Goal: Task Accomplishment & Management: Complete application form

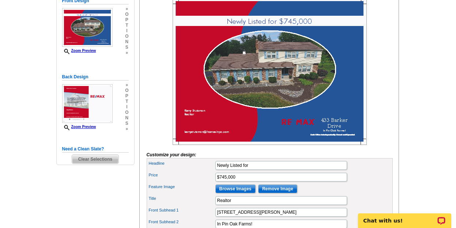
scroll to position [147, 0]
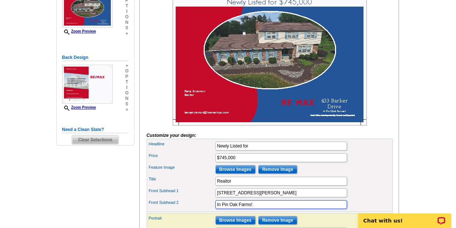
click at [221, 209] on input "In Pin Oak Farms!" at bounding box center [281, 204] width 132 height 9
click at [218, 209] on input "Pin Oak Farms!" at bounding box center [281, 204] width 132 height 9
click at [245, 209] on input "Pin Oak Farms!" at bounding box center [281, 204] width 132 height 9
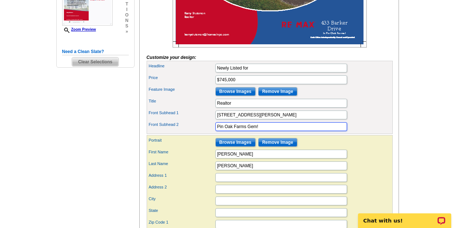
scroll to position [240, 0]
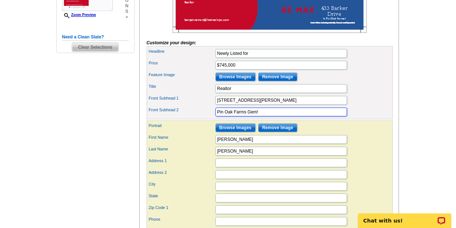
type input "Pin Oak Farms Gem!"
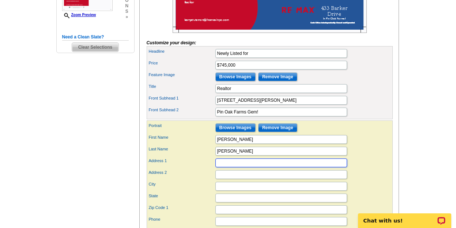
click at [220, 167] on input "Address 1" at bounding box center [281, 162] width 132 height 9
type input "403 West Lincoln Highway"
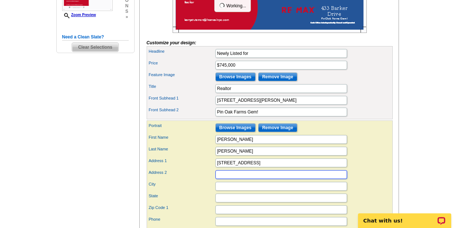
click at [220, 179] on input "Address 2" at bounding box center [281, 174] width 132 height 9
type input "Suite #101"
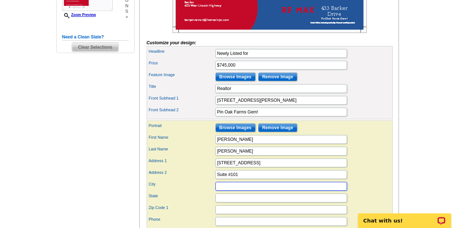
click at [220, 190] on input "City" at bounding box center [281, 186] width 132 height 9
type input "Exton"
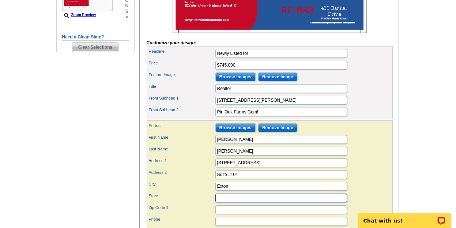
click at [222, 202] on input "State" at bounding box center [281, 197] width 132 height 9
type input "PA"
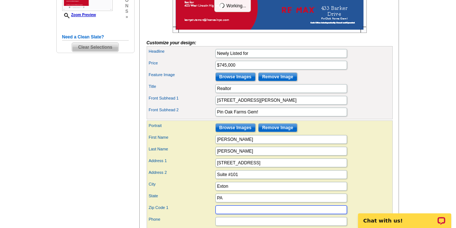
click at [226, 214] on input "Zip Code 1" at bounding box center [281, 209] width 132 height 9
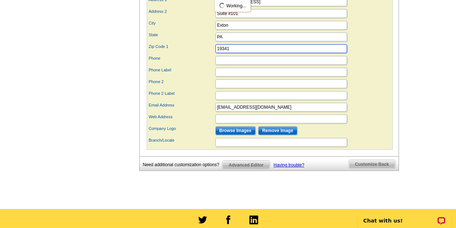
scroll to position [415, 0]
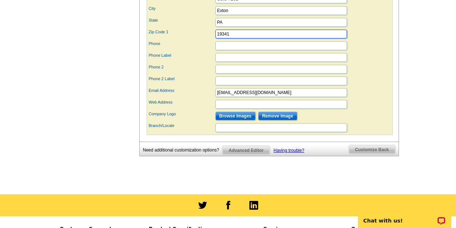
type input "19341"
click at [218, 50] on input "Phone" at bounding box center [281, 45] width 132 height 9
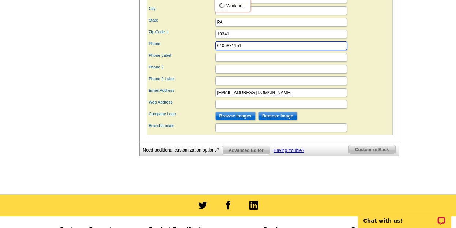
click at [224, 50] on input "6105871151" at bounding box center [281, 45] width 132 height 9
click at [232, 50] on input "610-5871151" at bounding box center [281, 45] width 132 height 9
click at [225, 50] on input "610-587-1151" at bounding box center [281, 45] width 132 height 9
click at [224, 50] on input "610-587-1151" at bounding box center [281, 45] width 132 height 9
click at [217, 50] on input "610)-587-1151" at bounding box center [281, 45] width 132 height 9
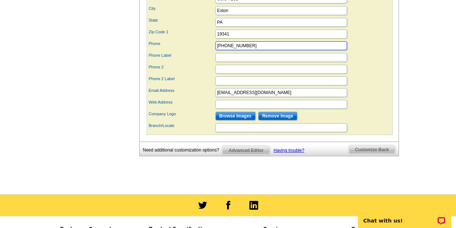
type input "[PHONE_NUMBER]"
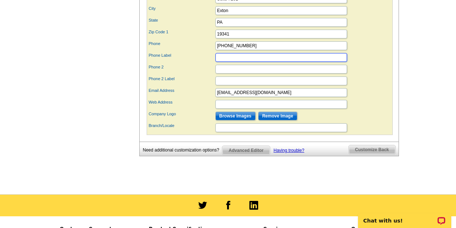
click at [220, 62] on input "Phone Label" at bounding box center [281, 57] width 132 height 9
type input "Cell #"
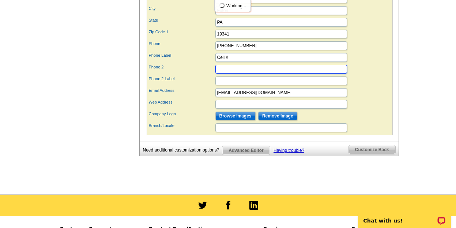
click at [219, 73] on input "Phone 2" at bounding box center [281, 69] width 132 height 9
type input "[PHONE_NUMBER]"
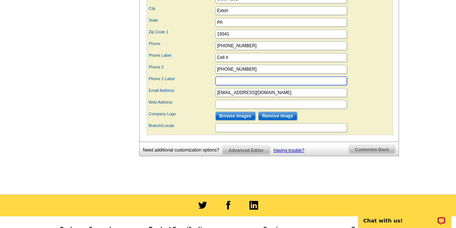
click at [221, 85] on input "Phone 2 Label" at bounding box center [281, 80] width 132 height 9
type input "Office #"
click at [235, 120] on input "Browse Images" at bounding box center [235, 115] width 40 height 9
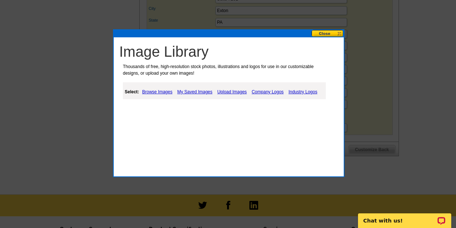
click at [199, 92] on link "My Saved Images" at bounding box center [194, 91] width 39 height 9
click at [198, 91] on link "My Saved Images" at bounding box center [194, 91] width 39 height 9
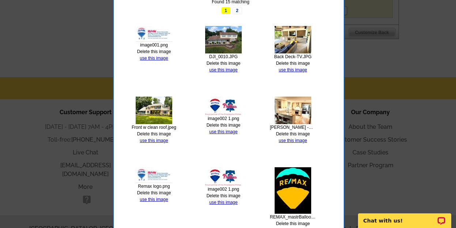
scroll to position [561, 0]
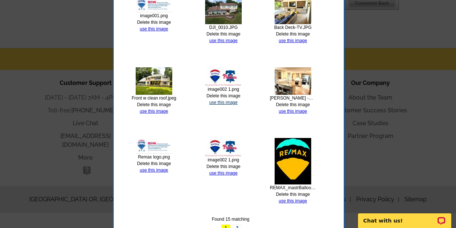
click at [219, 101] on link "use this image" at bounding box center [223, 102] width 28 height 5
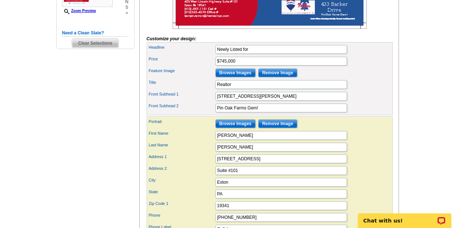
scroll to position [268, 0]
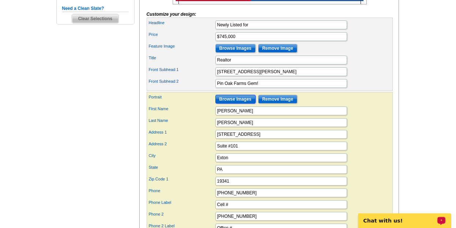
click at [237, 103] on input "Browse Images" at bounding box center [235, 99] width 40 height 9
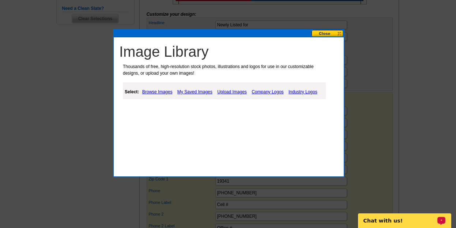
click at [159, 91] on link "Browse Images" at bounding box center [157, 91] width 34 height 9
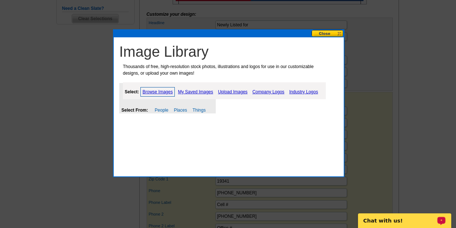
click at [233, 93] on link "Upload Images" at bounding box center [232, 91] width 33 height 9
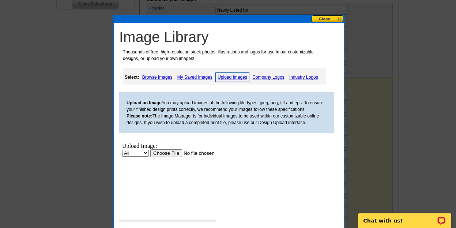
scroll to position [321, 0]
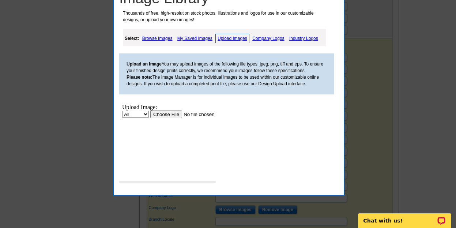
click at [270, 37] on link "Company Logos" at bounding box center [267, 38] width 35 height 9
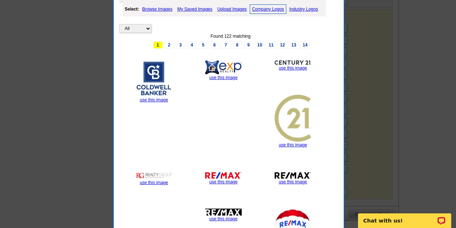
scroll to position [336, 0]
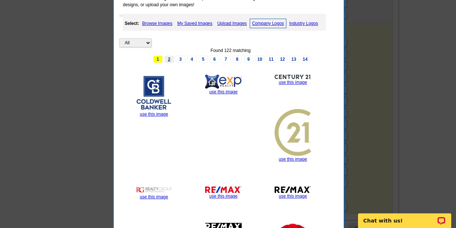
click at [167, 60] on link "2" at bounding box center [168, 59] width 9 height 7
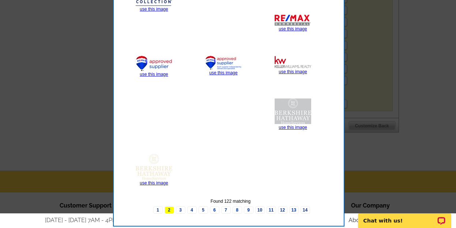
scroll to position [448, 0]
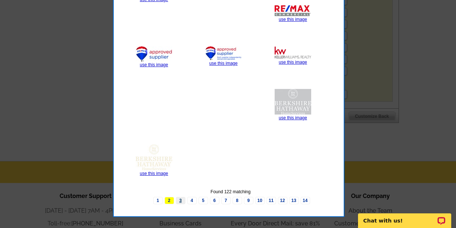
click at [180, 200] on link "3" at bounding box center [180, 200] width 9 height 7
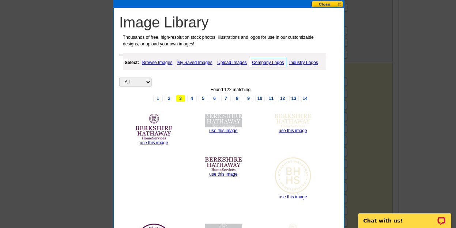
scroll to position [273, 0]
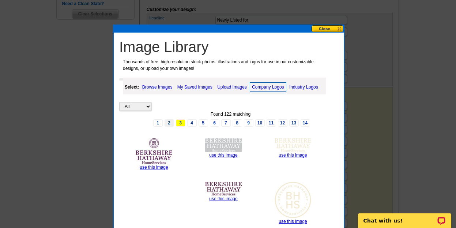
click at [169, 124] on link "2" at bounding box center [168, 122] width 9 height 7
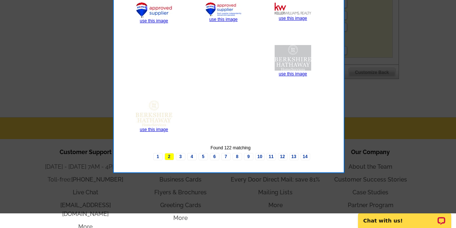
scroll to position [521, 0]
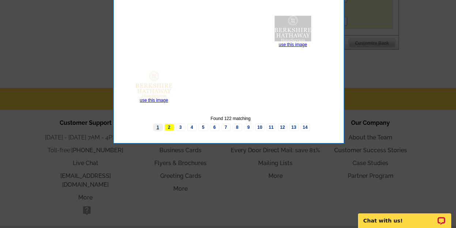
click at [156, 127] on link "1" at bounding box center [157, 126] width 9 height 7
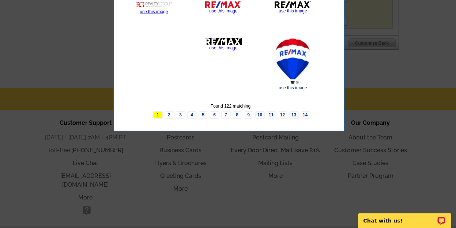
click at [292, 86] on link "use this image" at bounding box center [292, 87] width 28 height 5
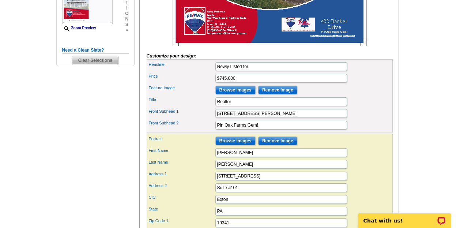
scroll to position [234, 0]
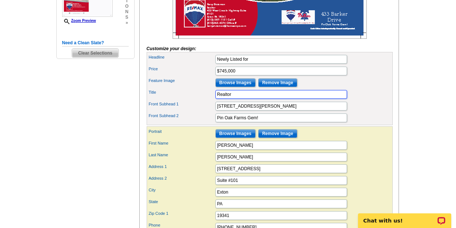
click at [231, 99] on input "Realtor" at bounding box center [281, 94] width 132 height 9
drag, startPoint x: 282, startPoint y: 107, endPoint x: 231, endPoint y: 107, distance: 50.8
click at [231, 99] on input "Realtor-ReMax Action Associates" at bounding box center [281, 94] width 132 height 9
type input "Realtor"
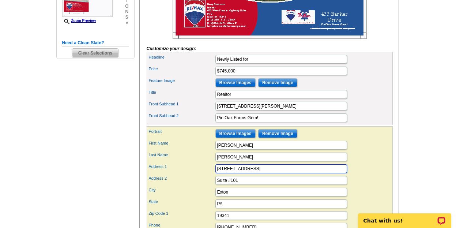
drag, startPoint x: 270, startPoint y: 181, endPoint x: 216, endPoint y: 184, distance: 53.4
click at [216, 173] on input "403 West Lincoln Highway" at bounding box center [281, 168] width 132 height 9
type input "ReMax Action Associates"
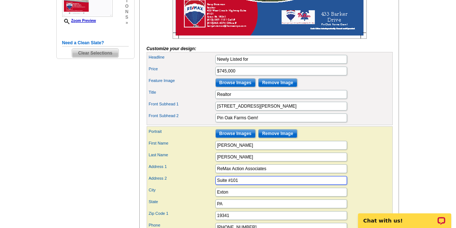
click at [217, 184] on input "Suite #101" at bounding box center [281, 180] width 132 height 9
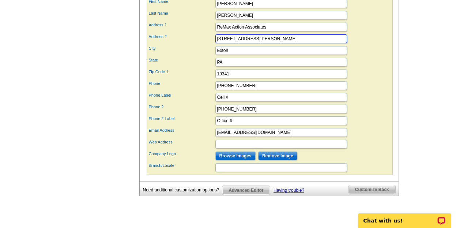
scroll to position [390, 0]
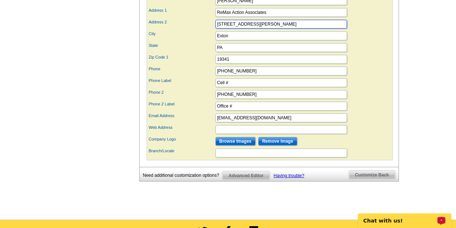
type input "403 W. Lincoln Hwy Suite #101"
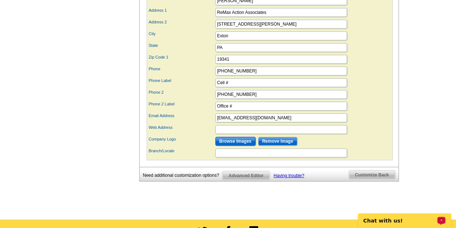
click at [241, 145] on input "Browse Images" at bounding box center [235, 141] width 40 height 9
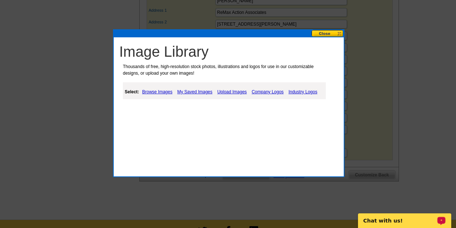
click at [192, 92] on link "My Saved Images" at bounding box center [194, 91] width 39 height 9
click at [160, 94] on link "Browse Images" at bounding box center [157, 91] width 34 height 9
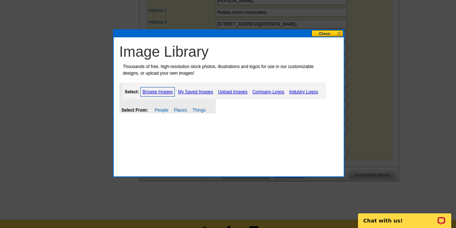
click at [197, 92] on link "My Saved Images" at bounding box center [195, 91] width 39 height 9
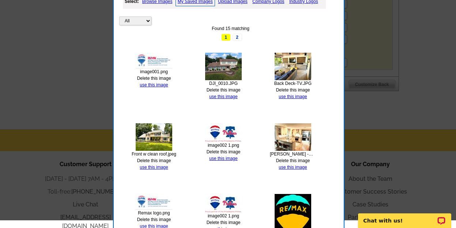
scroll to position [487, 0]
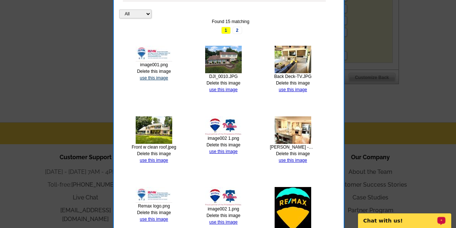
click at [155, 77] on link "use this image" at bounding box center [154, 77] width 28 height 5
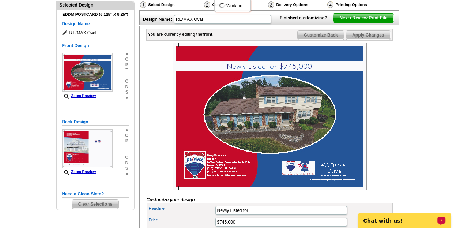
scroll to position [141, 0]
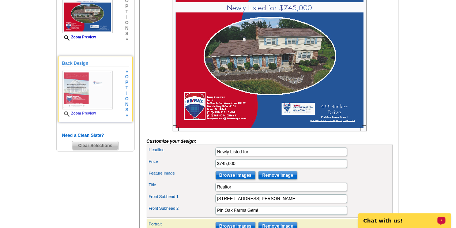
click at [80, 87] on img at bounding box center [87, 90] width 50 height 39
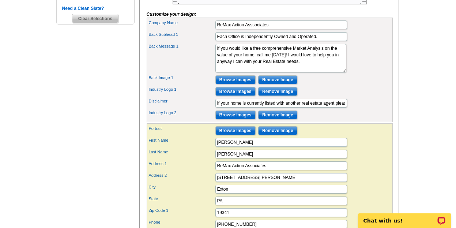
scroll to position [283, 0]
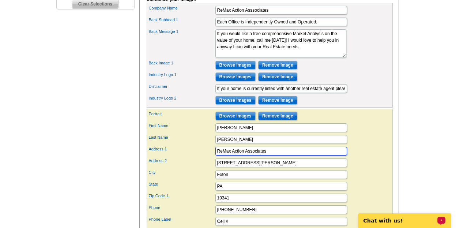
click at [267, 155] on input "ReMax Action Associates" at bounding box center [281, 150] width 132 height 9
type input "R"
click at [219, 155] on input "Address 1" at bounding box center [281, 150] width 132 height 9
type input "403 W. Lincoln Hwy"
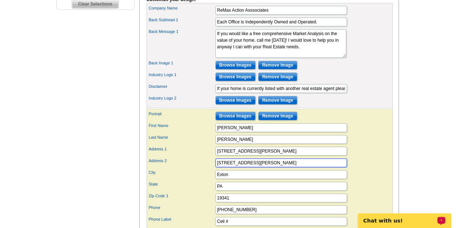
click at [257, 167] on input "403 W. Lincoln Hwy Suite #101" at bounding box center [281, 162] width 132 height 9
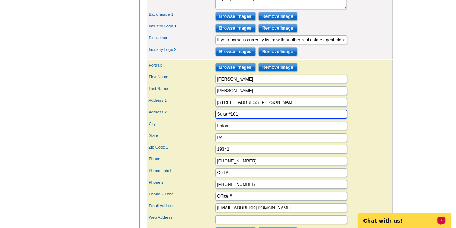
scroll to position [326, 0]
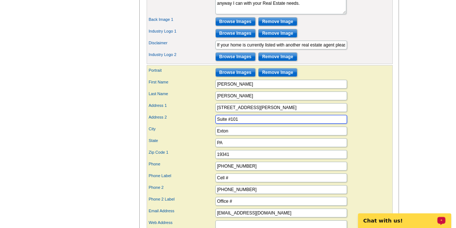
click at [239, 123] on input "Suite #101" at bounding box center [281, 119] width 132 height 9
click at [217, 123] on input "Suite #101" at bounding box center [281, 119] width 132 height 9
click at [241, 123] on input "Suite #101" at bounding box center [281, 119] width 132 height 9
type input "S"
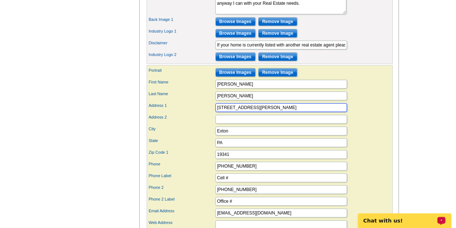
click at [261, 112] on input "403 W. Lincoln Hwy" at bounding box center [281, 107] width 132 height 9
type input "[STREET_ADDRESS][PERSON_NAME]"
click at [402, 119] on div "Need Help? call 800-260-5887, chat with support, or have our designers make som…" at bounding box center [228, 20] width 351 height 574
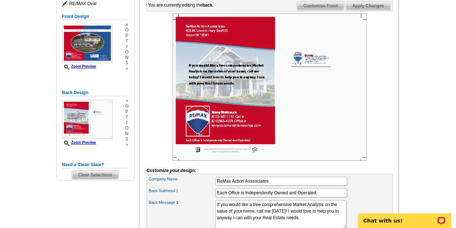
scroll to position [127, 0]
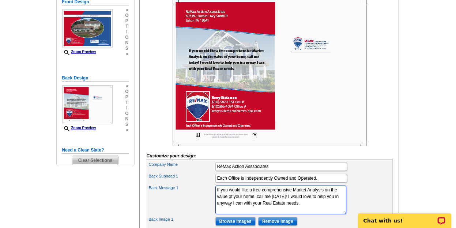
click at [263, 202] on textarea "If you would like a free comprehensive Market Analysis on the value of your hom…" at bounding box center [280, 199] width 131 height 28
click at [217, 202] on textarea "If you would like a free comprehensive Market Analysis on the value of your hom…" at bounding box center [280, 199] width 131 height 28
click at [232, 214] on textarea "If you would like a free comprehensive Market Analysis on the value of your hom…" at bounding box center [280, 199] width 131 height 28
click at [216, 202] on textarea "If you would like a free comprehensive Market Analysis on the value of your hom…" at bounding box center [280, 199] width 131 height 28
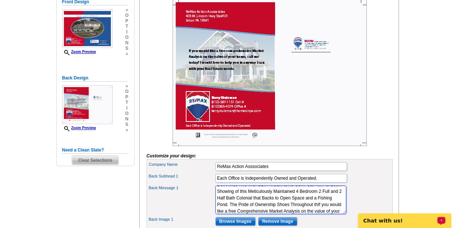
scroll to position [12, 0]
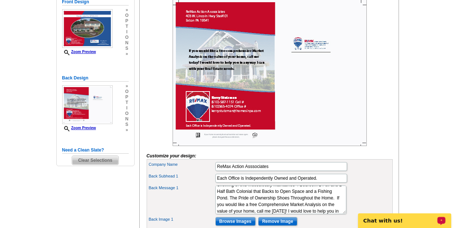
click at [211, 145] on img at bounding box center [269, 72] width 194 height 147
click at [238, 214] on textarea "If you would like a free comprehensive Market Analysis on the value of your hom…" at bounding box center [280, 199] width 131 height 28
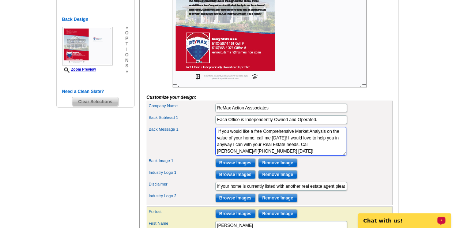
scroll to position [47, 0]
click at [414, 121] on main "Need Help? call 800-260-5887, chat with support, or have our designers make som…" at bounding box center [228, 159] width 456 height 592
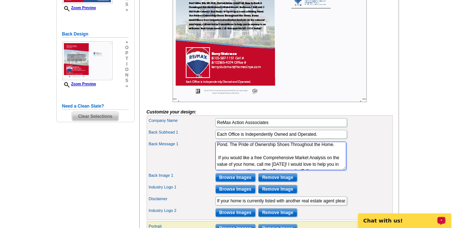
scroll to position [18, 0]
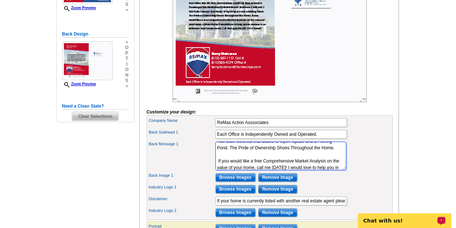
click at [237, 170] on textarea "If you would like a free comprehensive Market Analysis on the value of your hom…" at bounding box center [280, 155] width 131 height 28
click at [286, 167] on textarea "If you would like a free comprehensive Market Analysis on the value of your hom…" at bounding box center [280, 155] width 131 height 28
click at [238, 170] on textarea "If you would like a free comprehensive Market Analysis on the value of your hom…" at bounding box center [280, 155] width 131 height 28
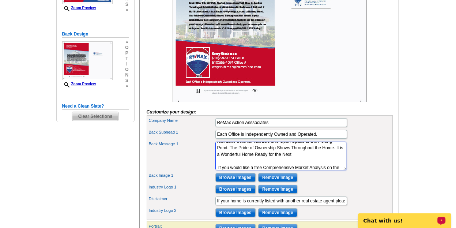
scroll to position [18, 0]
click at [235, 170] on textarea "If you would like a free comprehensive Market Analysis on the value of your hom…" at bounding box center [280, 155] width 131 height 28
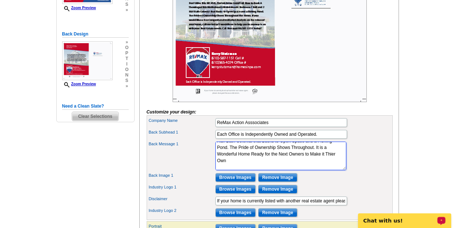
click at [255, 170] on textarea "If you would like a free comprehensive Market Analysis on the value of your hom…" at bounding box center [280, 155] width 131 height 28
click at [391, 102] on div at bounding box center [269, 28] width 246 height 147
click at [236, 170] on textarea "If you would like a free comprehensive Market Analysis on the value of your hom…" at bounding box center [280, 155] width 131 height 28
click at [241, 170] on textarea "If you would like a free comprehensive Market Analysis on the value of your hom…" at bounding box center [280, 155] width 131 height 28
click at [240, 170] on textarea "If you would like a free comprehensive Market Analysis on the value of your hom…" at bounding box center [280, 155] width 131 height 28
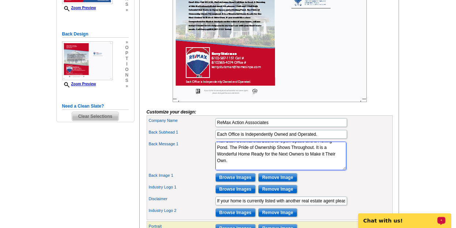
scroll to position [33, 0]
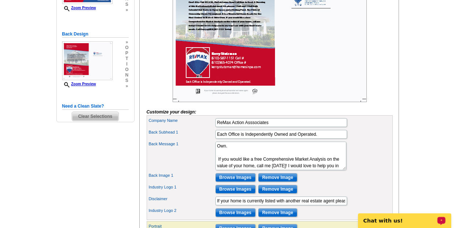
click at [388, 102] on div at bounding box center [269, 28] width 246 height 147
click at [232, 182] on input "Browse Images" at bounding box center [235, 177] width 40 height 9
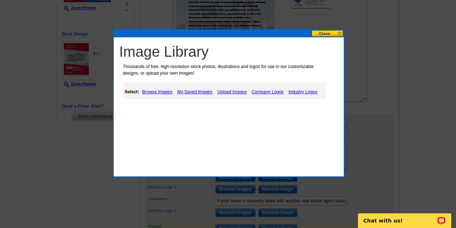
click at [235, 93] on link "Upload Images" at bounding box center [231, 91] width 33 height 9
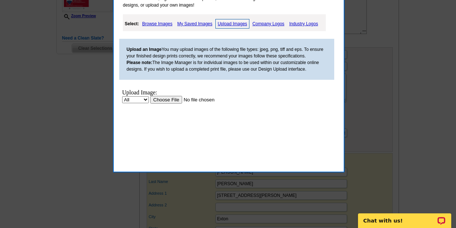
scroll to position [263, 0]
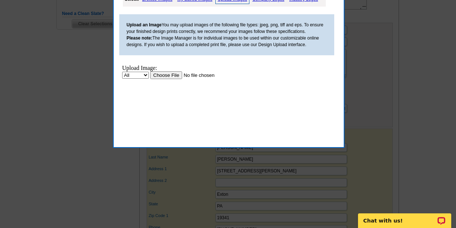
click at [169, 75] on input "file" at bounding box center [196, 75] width 92 height 8
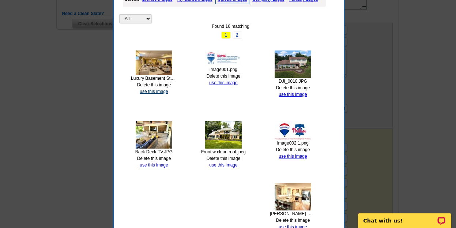
click at [153, 92] on link "use this image" at bounding box center [154, 91] width 28 height 5
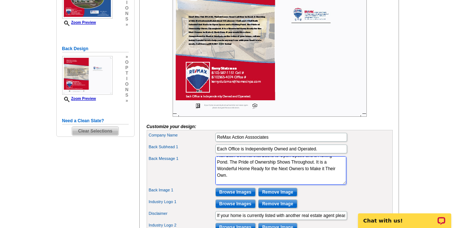
scroll to position [0, 0]
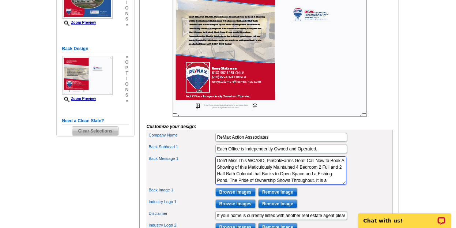
click at [231, 180] on textarea "If you would like a free comprehensive Market Analysis on the value of your hom…" at bounding box center [280, 170] width 131 height 28
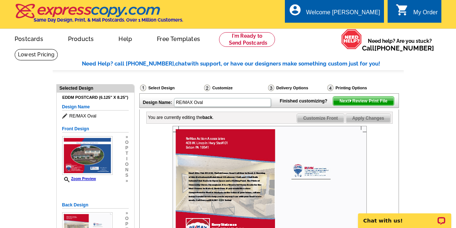
type textarea "Don't Miss This WCASD, PinOakFarms Gem! Call Now and Book A Showing of this Met…"
click at [366, 122] on span "Apply Changes" at bounding box center [368, 118] width 44 height 9
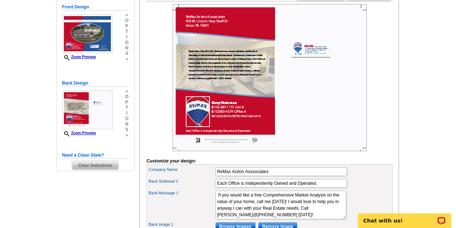
scroll to position [136, 0]
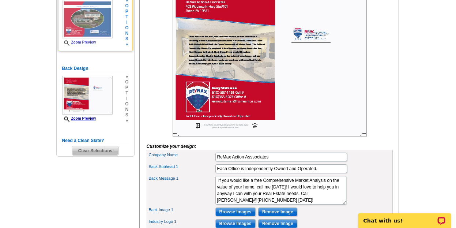
click at [92, 28] on img at bounding box center [87, 19] width 50 height 39
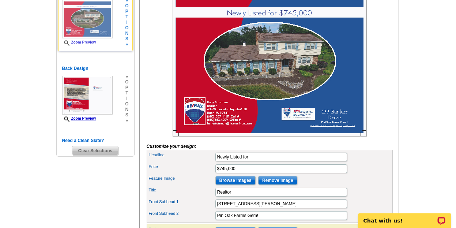
click at [79, 44] on link "Zoom Preview" at bounding box center [79, 42] width 34 height 4
click at [80, 43] on link "Zoom Preview" at bounding box center [79, 42] width 34 height 4
click at [84, 44] on link "Zoom Preview" at bounding box center [79, 42] width 34 height 4
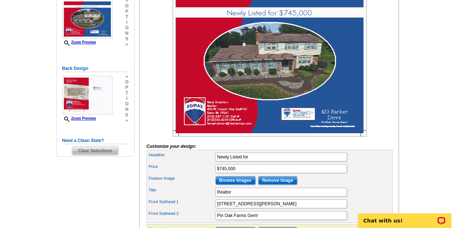
scroll to position [156, 0]
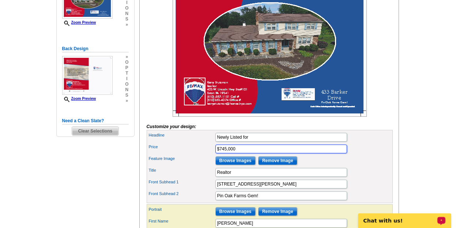
click at [236, 153] on input "$745,000" at bounding box center [281, 148] width 132 height 9
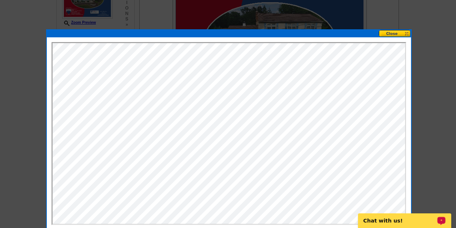
scroll to position [0, 0]
click at [391, 34] on button at bounding box center [394, 33] width 32 height 7
type input "$745,000!"
click at [392, 34] on button at bounding box center [394, 33] width 32 height 7
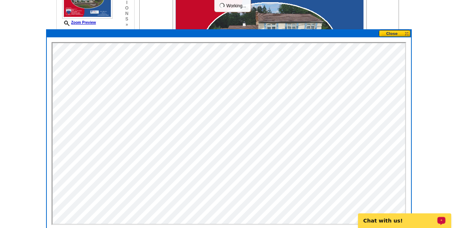
click at [408, 34] on button at bounding box center [394, 33] width 32 height 7
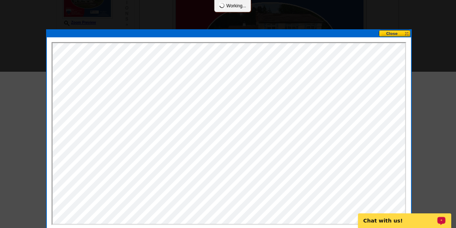
click at [405, 32] on button at bounding box center [394, 33] width 32 height 7
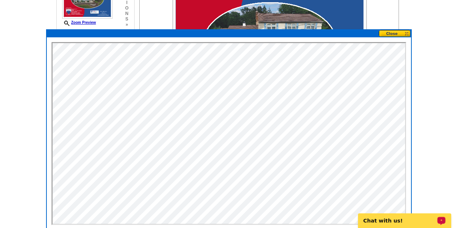
click at [392, 34] on button at bounding box center [394, 33] width 32 height 7
click at [406, 33] on button at bounding box center [394, 33] width 32 height 7
click at [406, 34] on button at bounding box center [394, 33] width 32 height 7
click at [406, 33] on button at bounding box center [394, 33] width 32 height 7
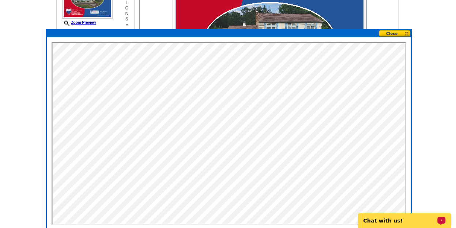
click at [379, 17] on div at bounding box center [269, 43] width 246 height 147
click at [392, 34] on button at bounding box center [394, 33] width 32 height 7
click at [396, 33] on button at bounding box center [394, 33] width 32 height 7
click at [406, 34] on button at bounding box center [394, 33] width 32 height 7
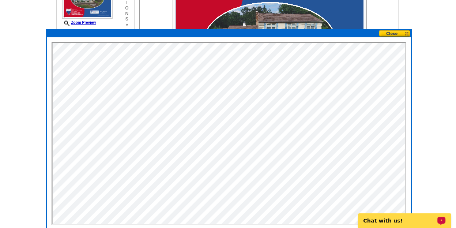
click at [406, 34] on button at bounding box center [394, 33] width 32 height 7
click at [339, 23] on img at bounding box center [269, 43] width 194 height 147
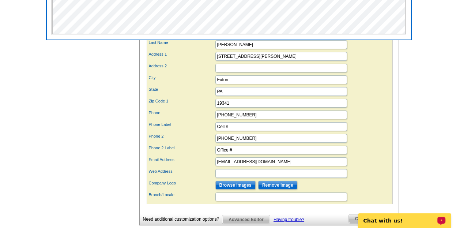
scroll to position [370, 0]
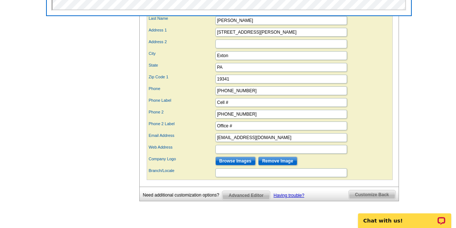
click at [374, 96] on div "Phone (610)-587-1151" at bounding box center [269, 91] width 243 height 12
click at [360, 199] on span "Customize Back" at bounding box center [372, 194] width 46 height 9
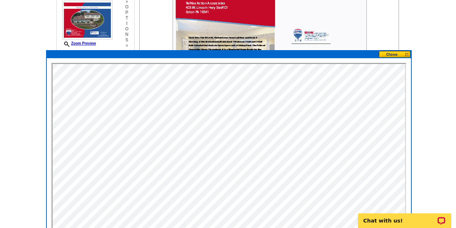
scroll to position [129, 0]
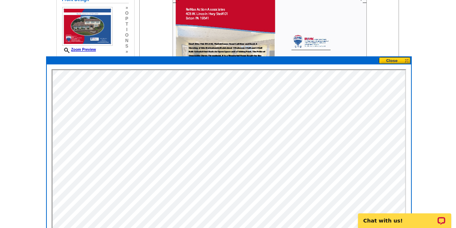
click at [390, 61] on button at bounding box center [394, 60] width 32 height 7
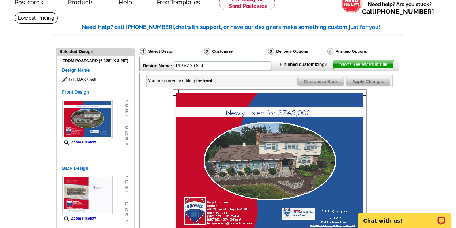
scroll to position [2, 0]
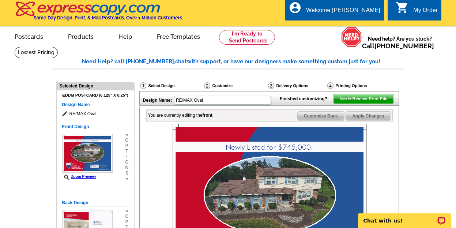
click at [368, 103] on span "Next Review Print File" at bounding box center [363, 98] width 60 height 9
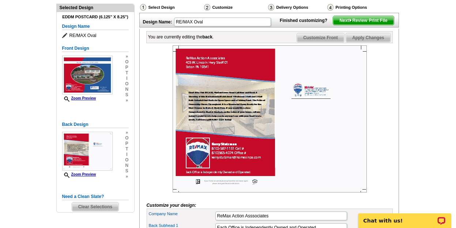
scroll to position [85, 0]
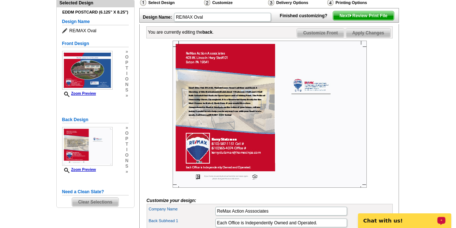
click at [317, 146] on img at bounding box center [269, 114] width 194 height 147
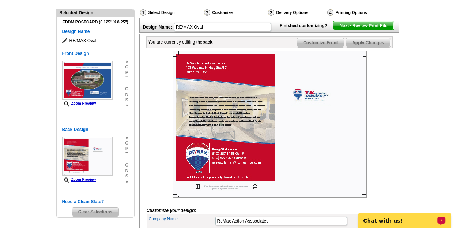
scroll to position [61, 0]
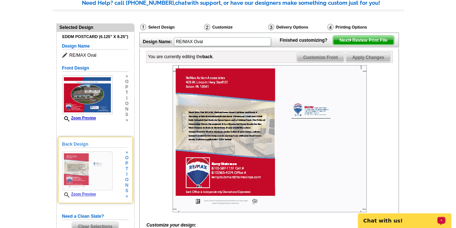
click at [78, 195] on link "Zoom Preview" at bounding box center [79, 194] width 34 height 4
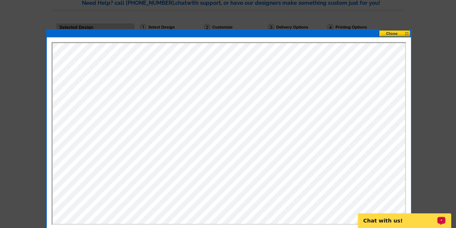
scroll to position [0, 0]
